Goal: Find specific page/section: Find specific page/section

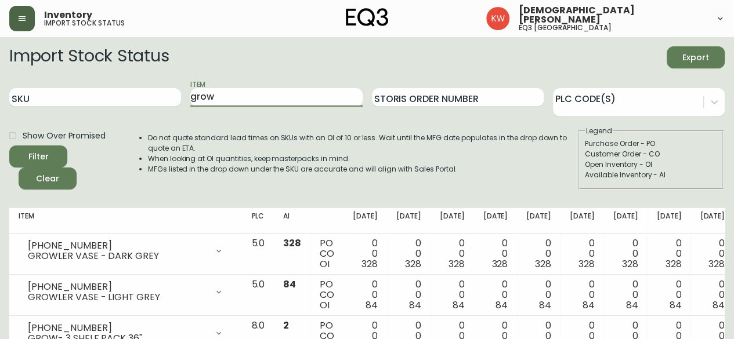
click at [31, 12] on button "button" at bounding box center [22, 19] width 26 height 26
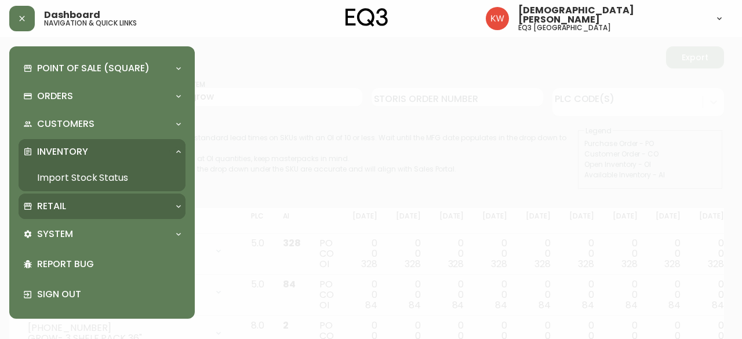
click at [63, 209] on p "Retail" at bounding box center [51, 206] width 29 height 13
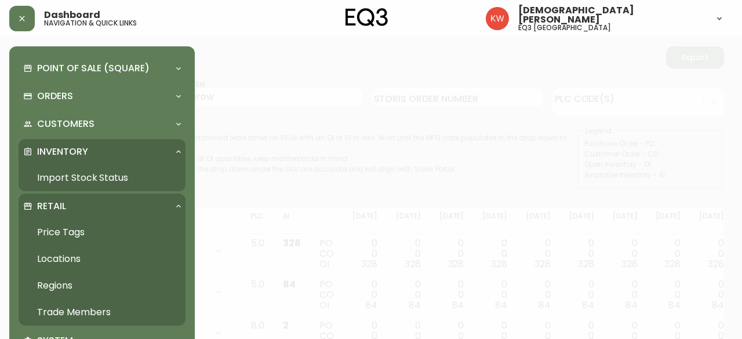
click at [57, 314] on link "Trade Members" at bounding box center [102, 312] width 167 height 27
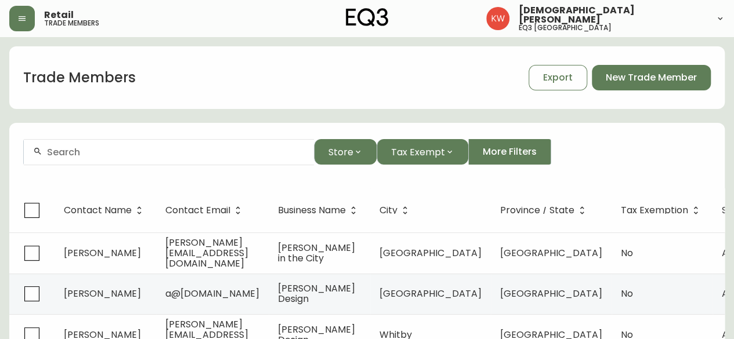
click at [138, 148] on input "text" at bounding box center [176, 152] width 258 height 11
paste input "[EMAIL_ADDRESS][DOMAIN_NAME]"
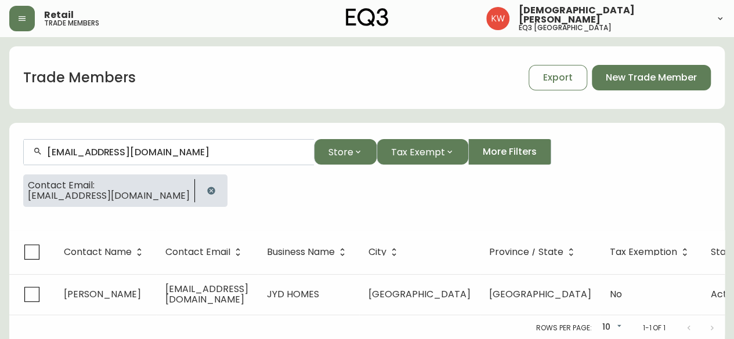
type input "[EMAIL_ADDRESS][DOMAIN_NAME]"
